Goal: Task Accomplishment & Management: Manage account settings

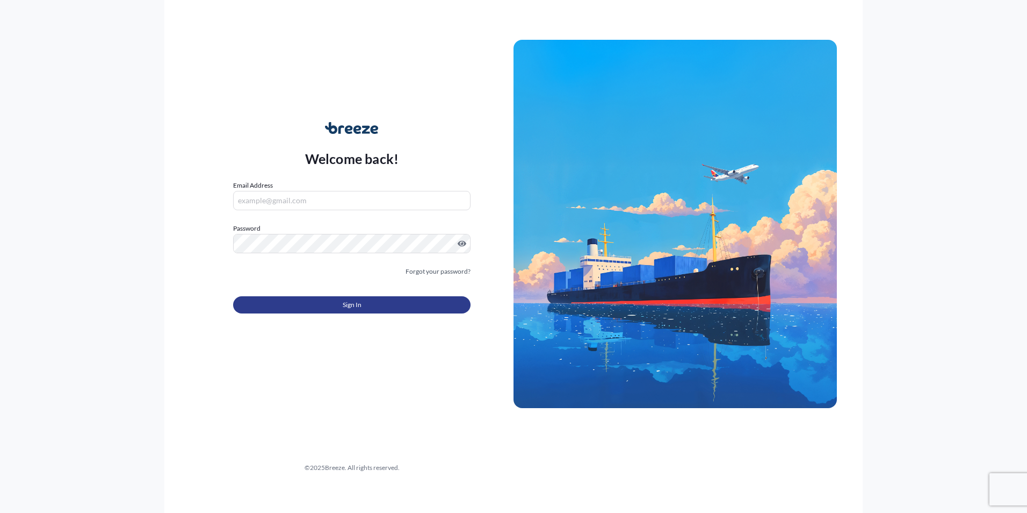
type input "[PERSON_NAME][EMAIL_ADDRESS][PERSON_NAME][DOMAIN_NAME]"
click at [347, 303] on span "Sign In" at bounding box center [352, 304] width 19 height 11
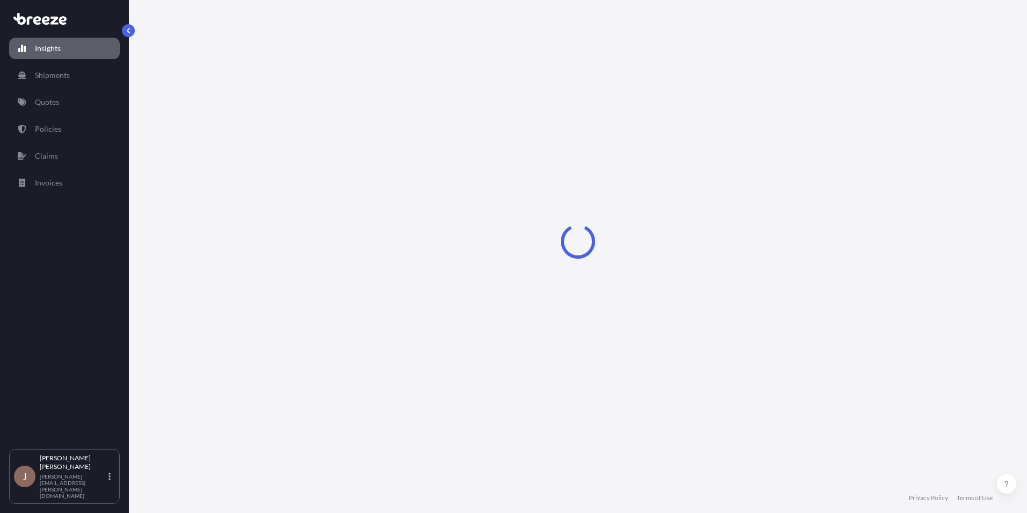
select select "2025"
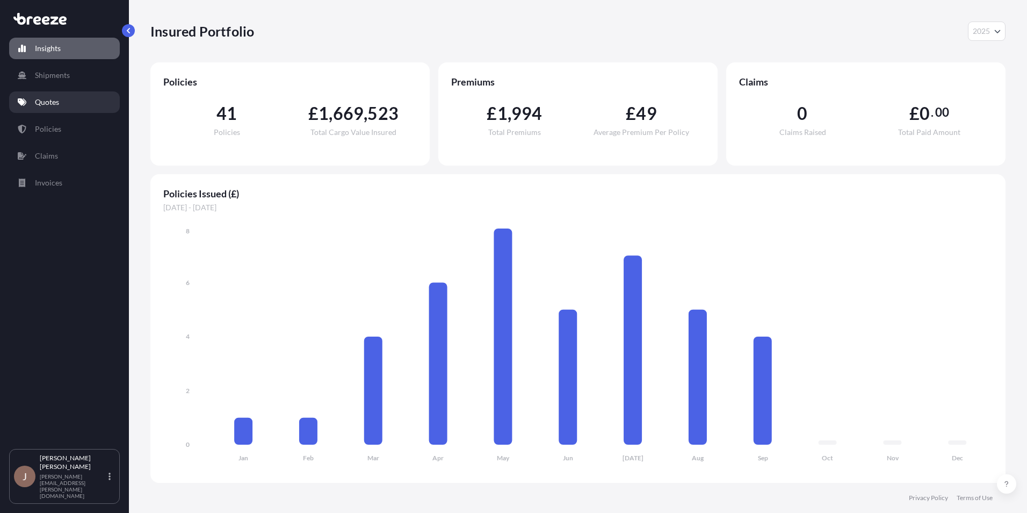
click at [47, 105] on p "Quotes" at bounding box center [47, 102] width 24 height 11
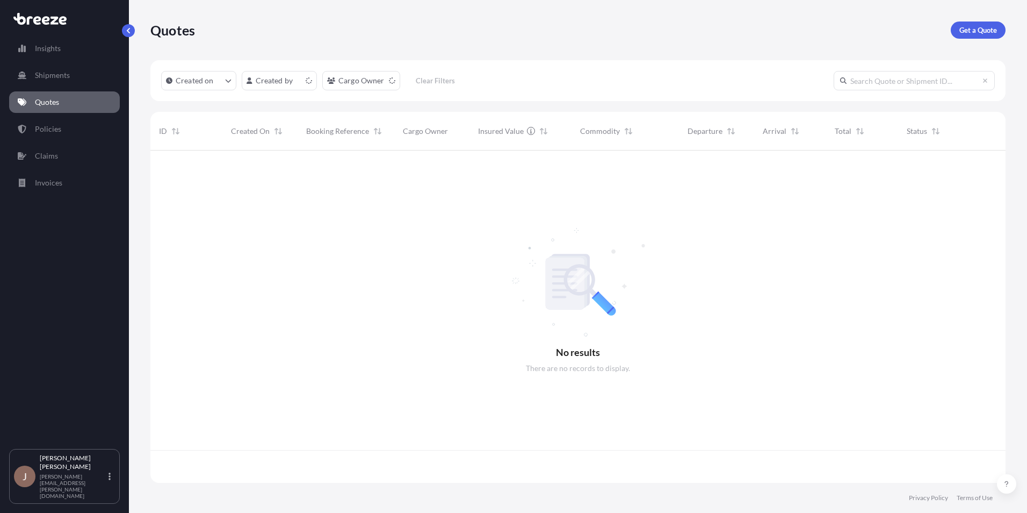
scroll to position [330, 847]
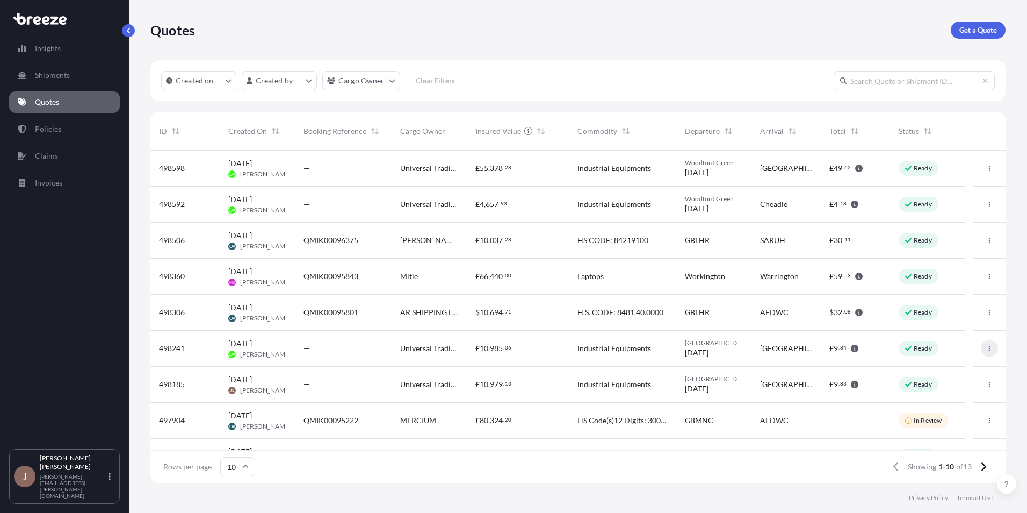
click at [986, 351] on icon "button" at bounding box center [989, 348] width 6 height 6
click at [952, 353] on link "Edit quote" at bounding box center [934, 350] width 82 height 17
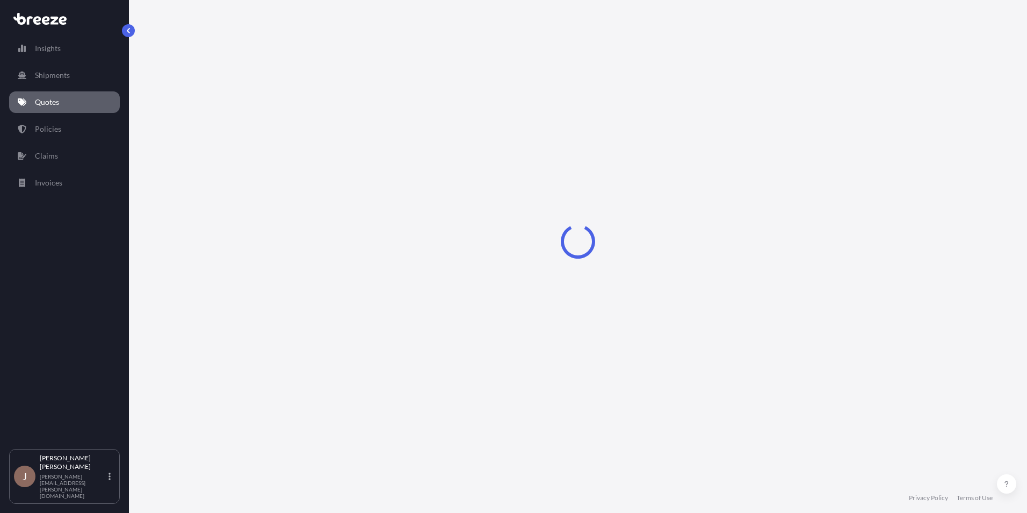
select select "Road"
select select "1"
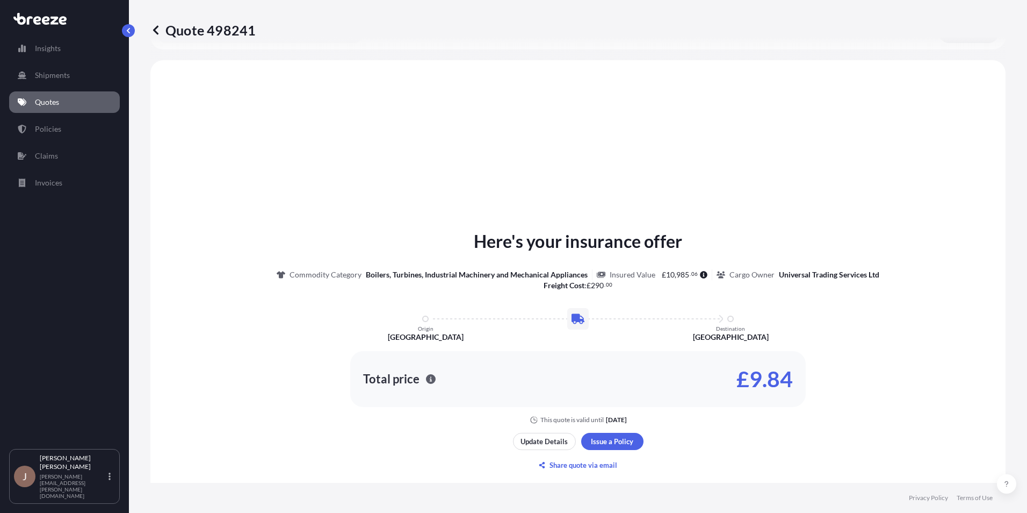
scroll to position [323, 0]
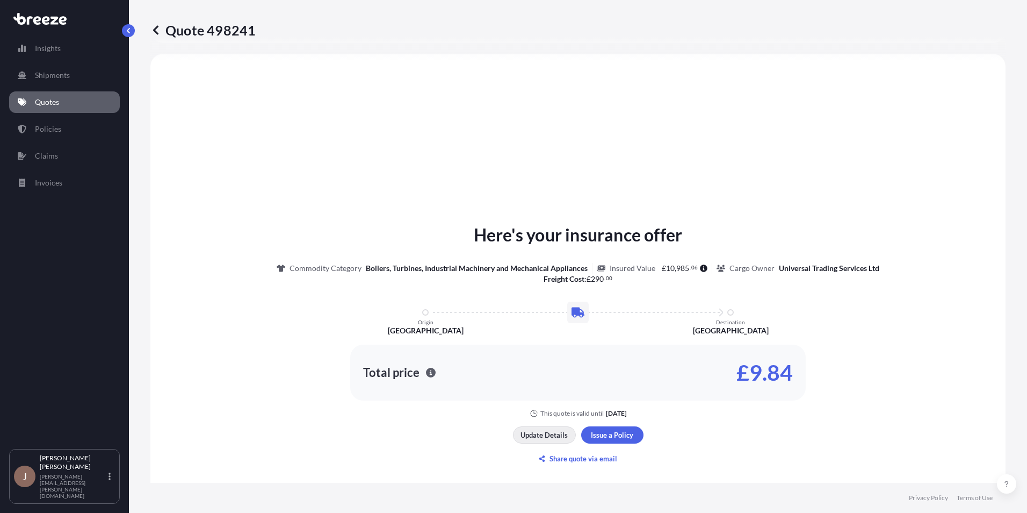
click at [555, 437] on p "Update Details" at bounding box center [544, 434] width 47 height 11
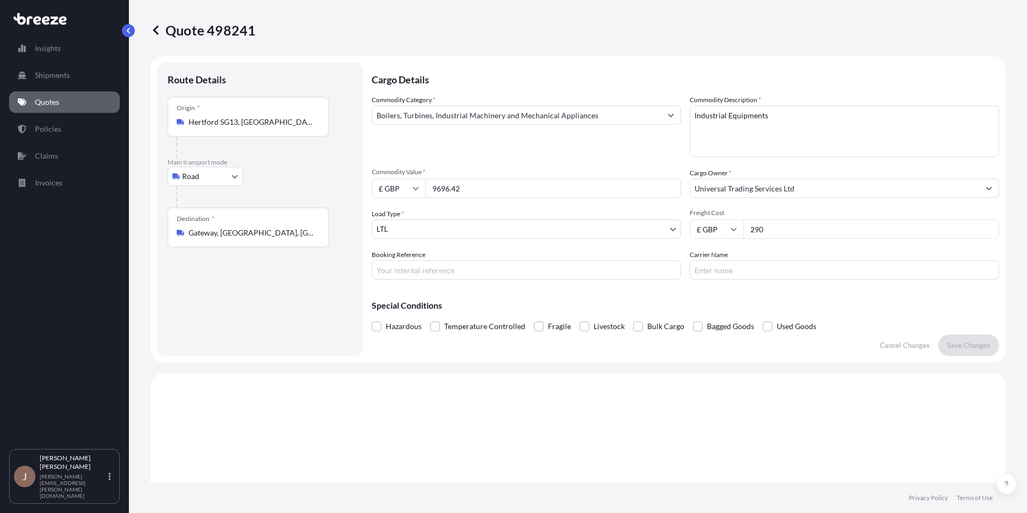
scroll to position [0, 0]
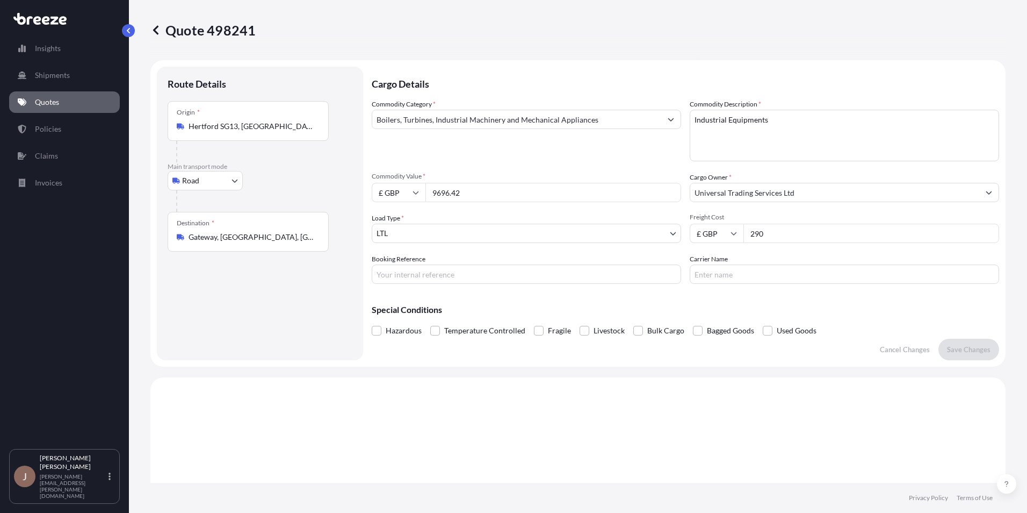
drag, startPoint x: 465, startPoint y: 191, endPoint x: 416, endPoint y: 197, distance: 49.7
click at [416, 197] on div "£ GBP 9696.42" at bounding box center [526, 192] width 309 height 19
paste input "850.00"
drag, startPoint x: 478, startPoint y: 196, endPoint x: 395, endPoint y: 196, distance: 82.2
click at [395, 196] on div "£ GBP 850.00" at bounding box center [526, 192] width 309 height 19
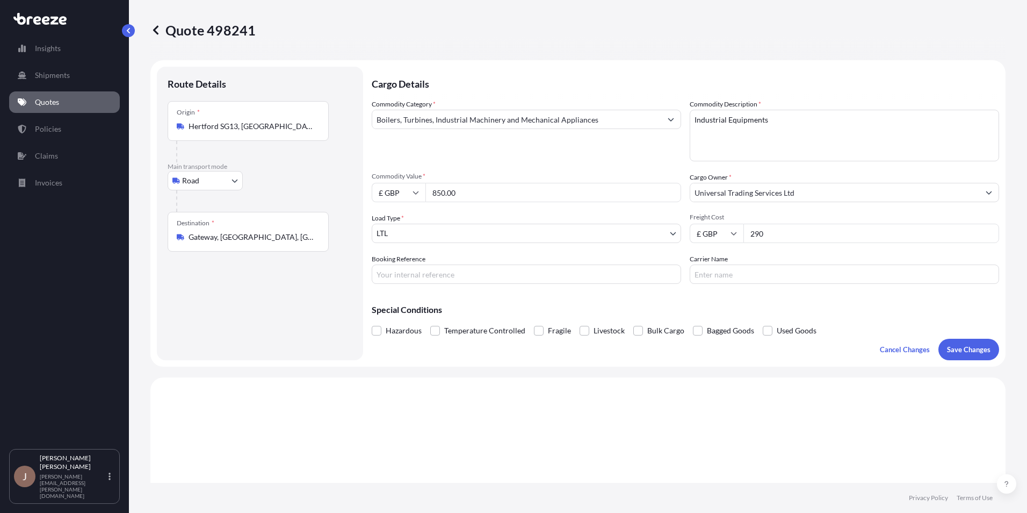
paste input "3"
type input "3850.00"
click at [572, 210] on div "Commodity Category * Boilers, Turbines, Industrial Machinery and Mechanical App…" at bounding box center [686, 191] width 628 height 185
drag, startPoint x: 791, startPoint y: 234, endPoint x: 722, endPoint y: 236, distance: 69.3
click at [722, 236] on div "£ GBP 290" at bounding box center [844, 233] width 309 height 19
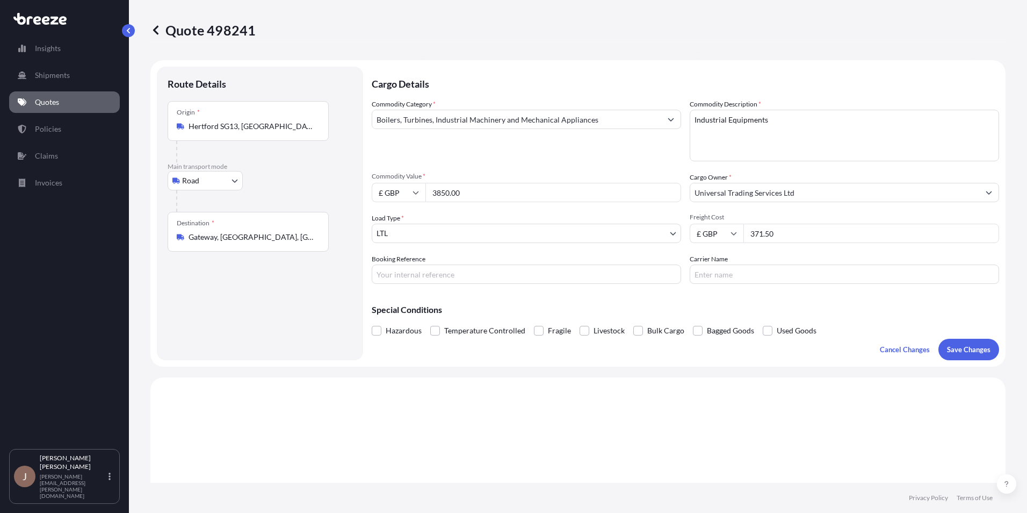
type input "371.50"
click at [964, 345] on p "Save Changes" at bounding box center [969, 349] width 44 height 11
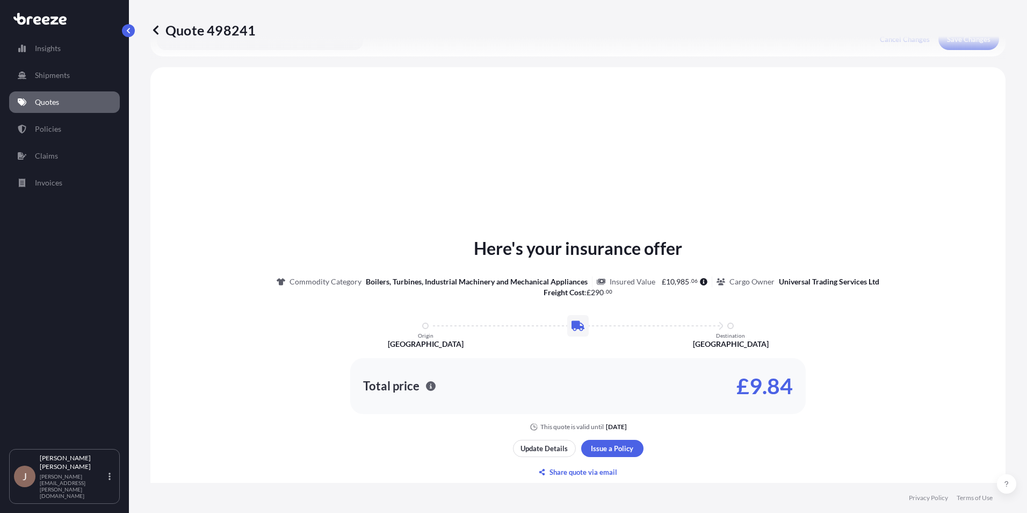
scroll to position [323, 0]
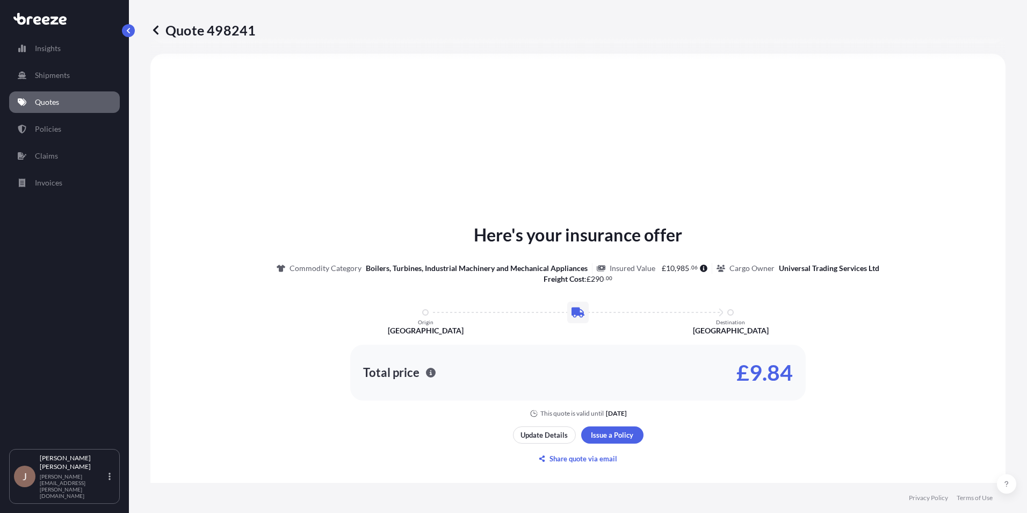
select select "Road"
select select "1"
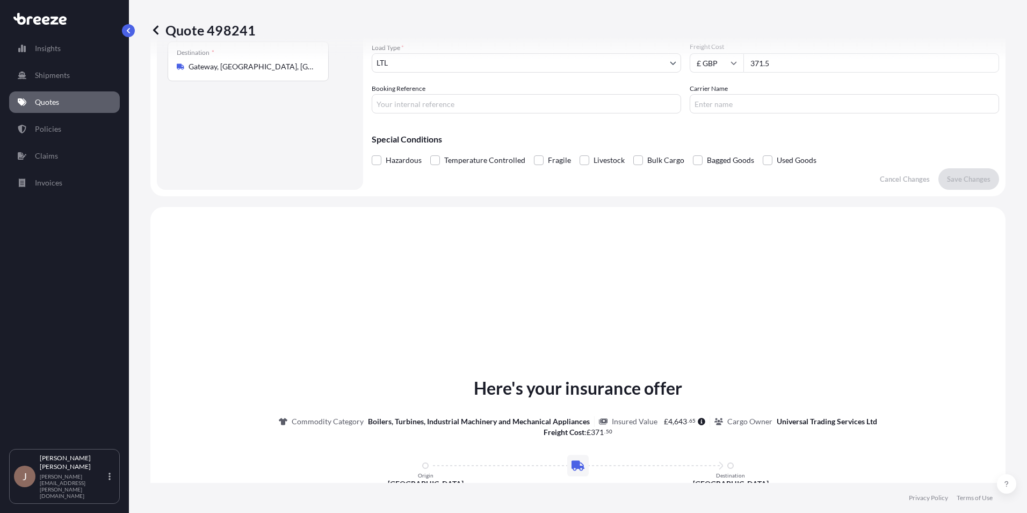
scroll to position [109, 0]
